Goal: Information Seeking & Learning: Learn about a topic

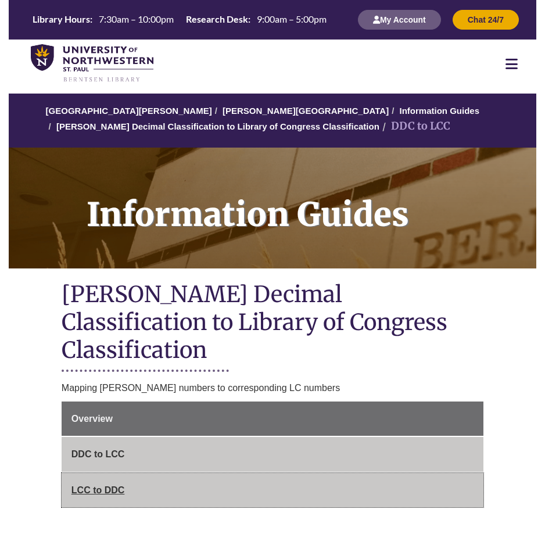
click at [110, 485] on span "LCC to DDC" at bounding box center [97, 490] width 53 height 10
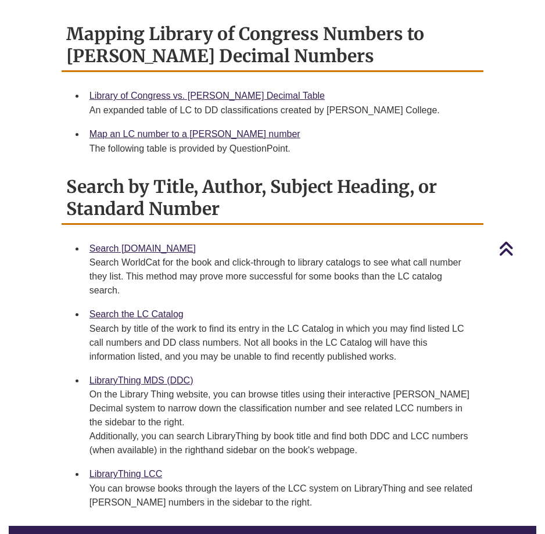
scroll to position [702, 0]
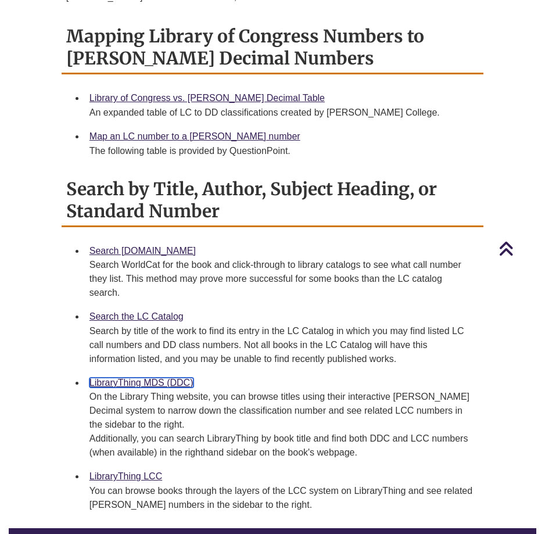
click at [131, 377] on link "LibraryThing MDS (DDC)" at bounding box center [141, 382] width 104 height 10
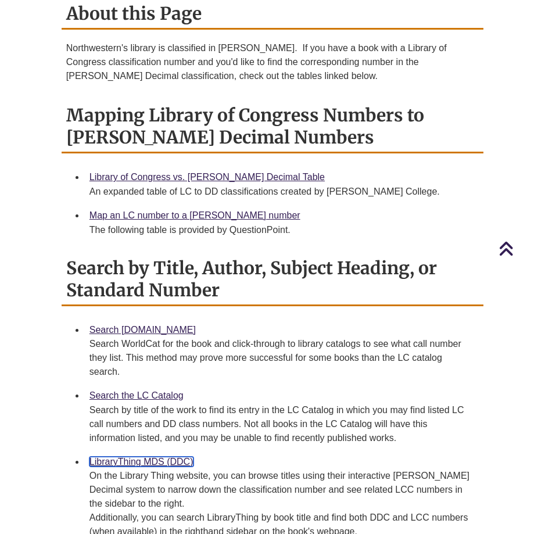
scroll to position [613, 0]
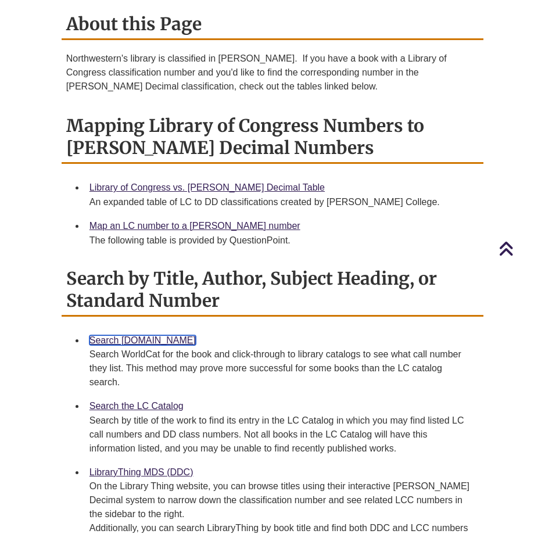
click at [127, 335] on link "Search [DOMAIN_NAME]" at bounding box center [142, 340] width 106 height 10
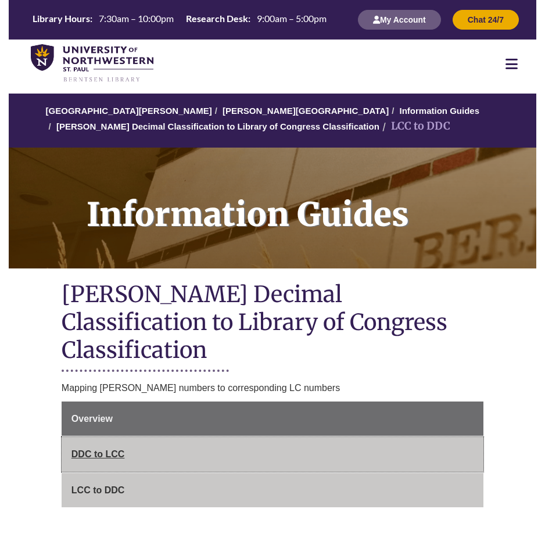
click at [108, 449] on span "DDC to LCC" at bounding box center [97, 454] width 53 height 10
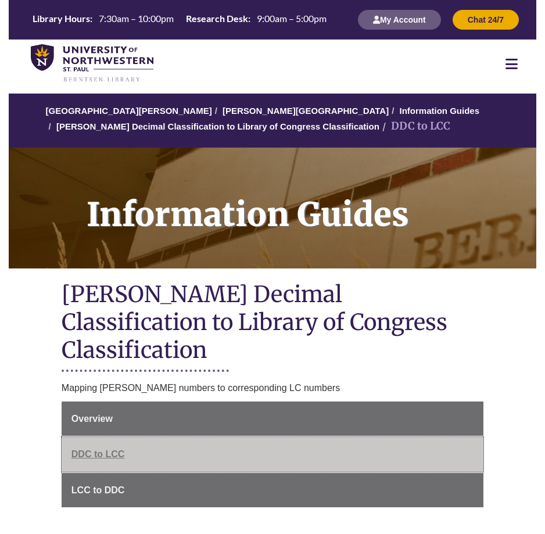
click at [92, 449] on span "DDC to LCC" at bounding box center [97, 454] width 53 height 10
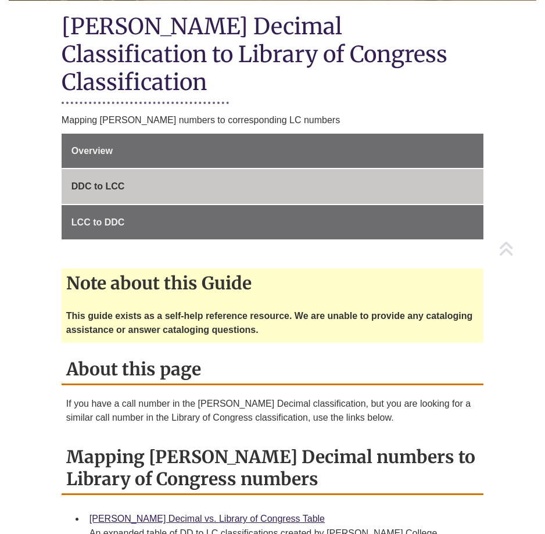
scroll to position [359, 0]
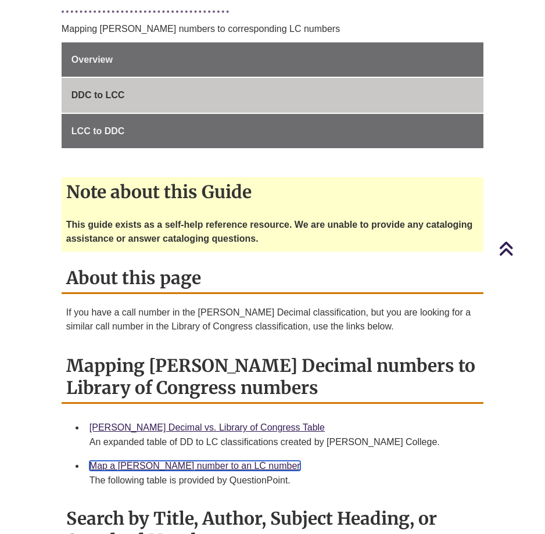
click at [163, 460] on link "Map a [PERSON_NAME] number to an LC number" at bounding box center [194, 465] width 211 height 10
